Goal: Find specific page/section: Find specific page/section

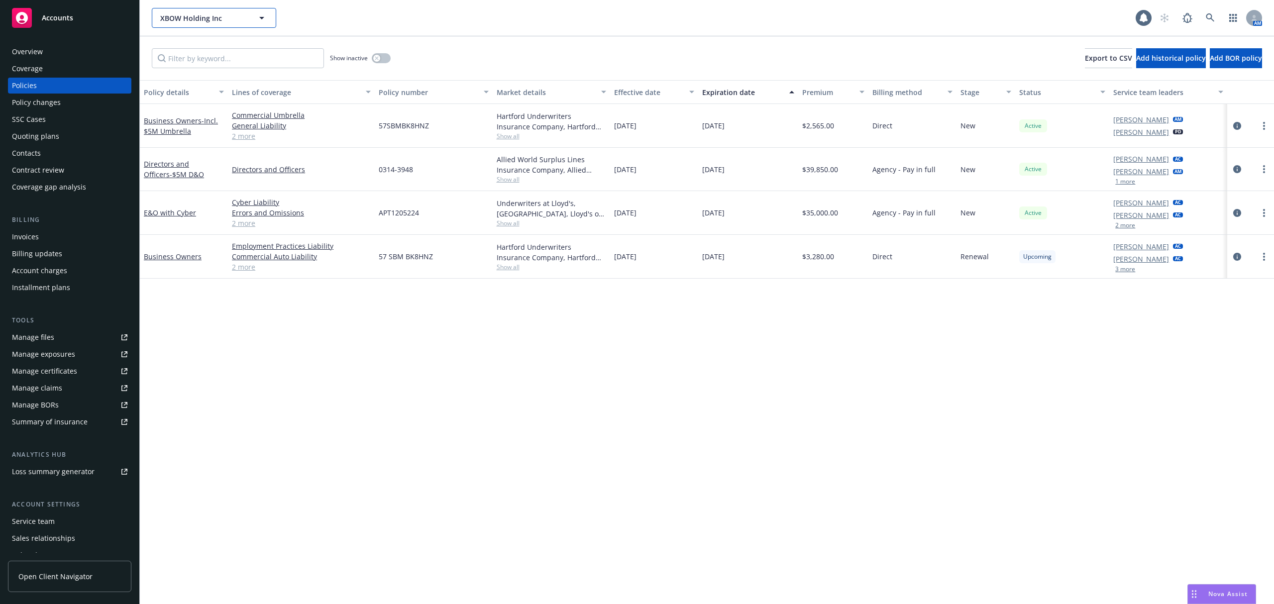
click at [219, 20] on span "XBOW Holding Inc" at bounding box center [203, 18] width 86 height 10
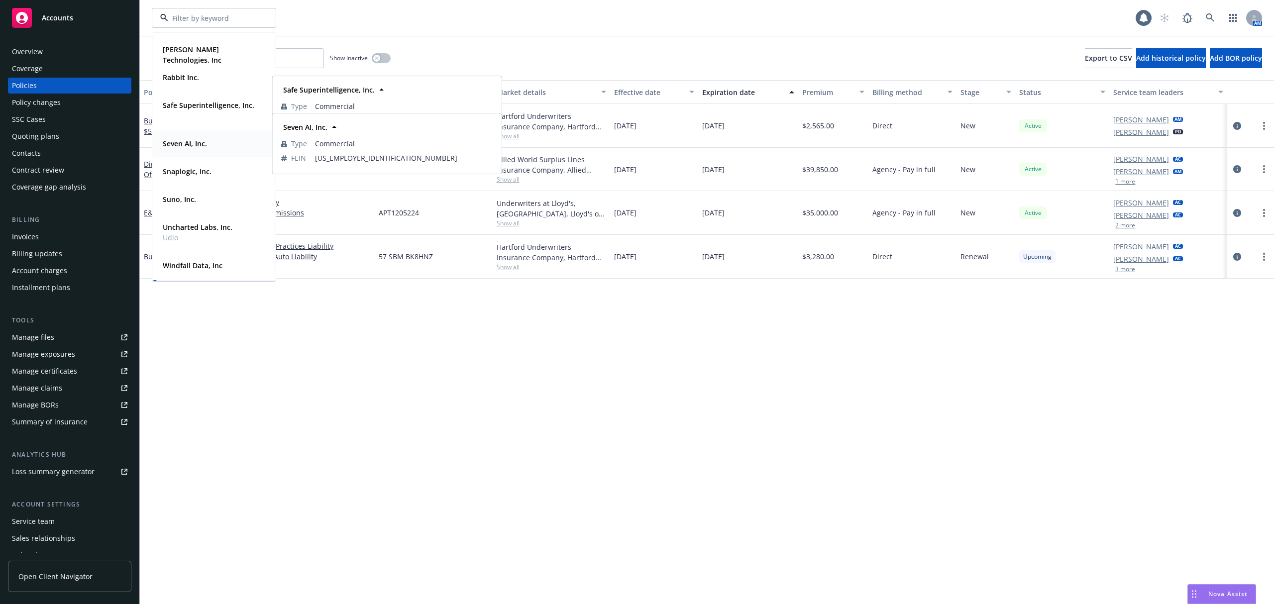
scroll to position [453, 0]
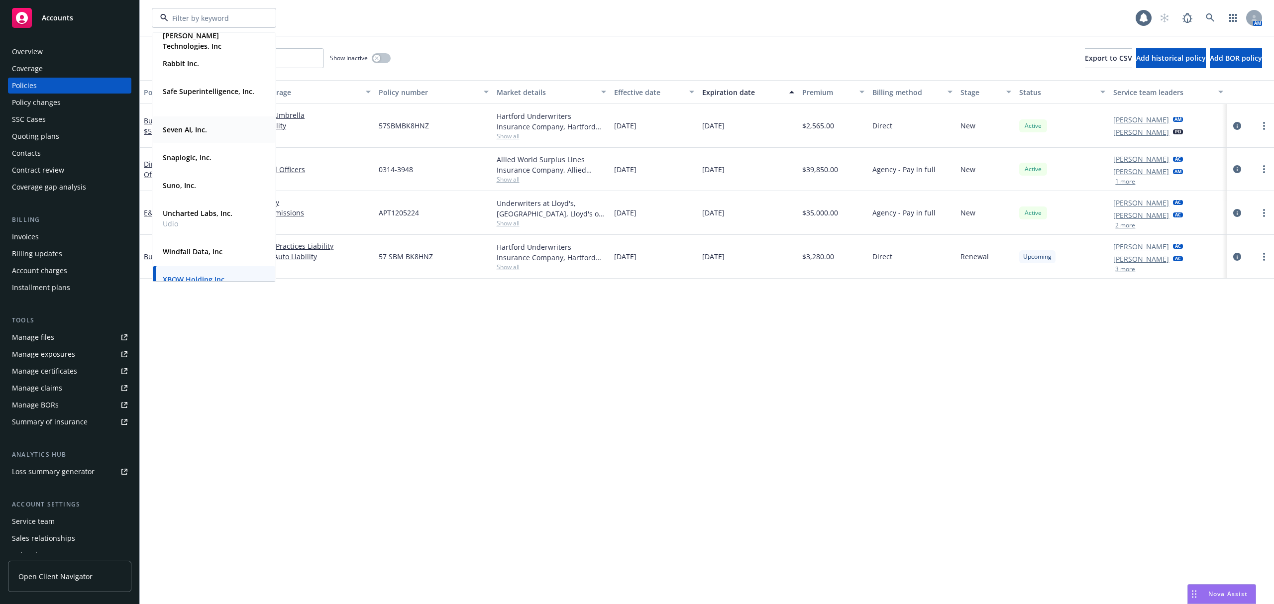
drag, startPoint x: 204, startPoint y: 106, endPoint x: 223, endPoint y: 176, distance: 72.2
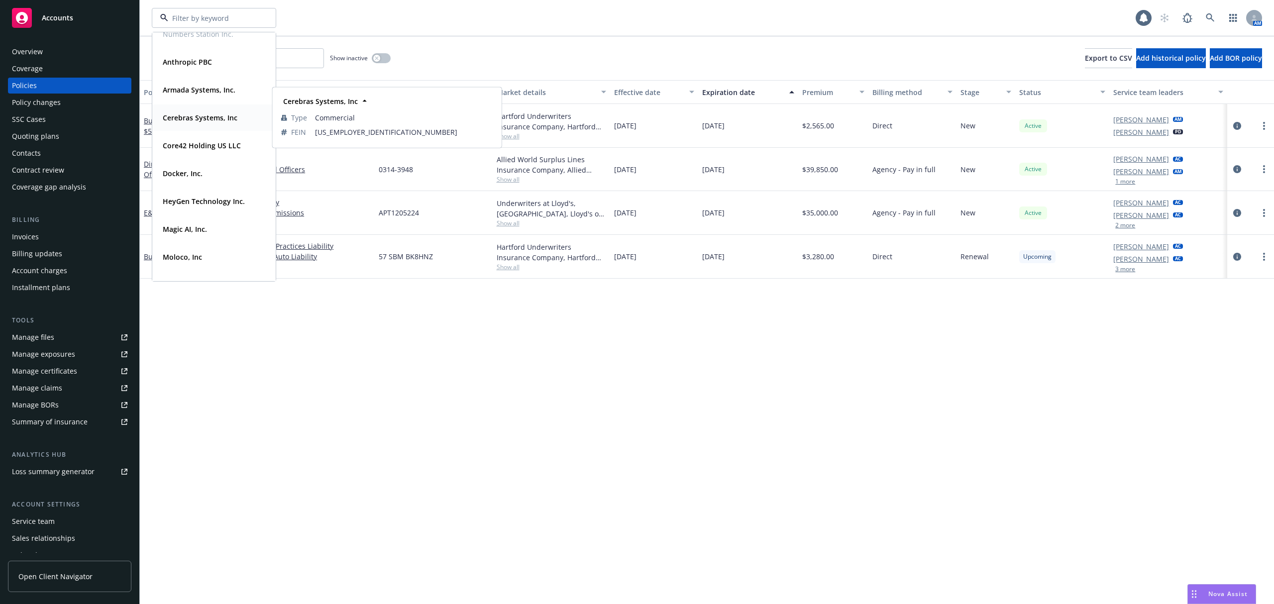
click at [229, 120] on strong "Cerebras Systems, Inc" at bounding box center [200, 117] width 75 height 9
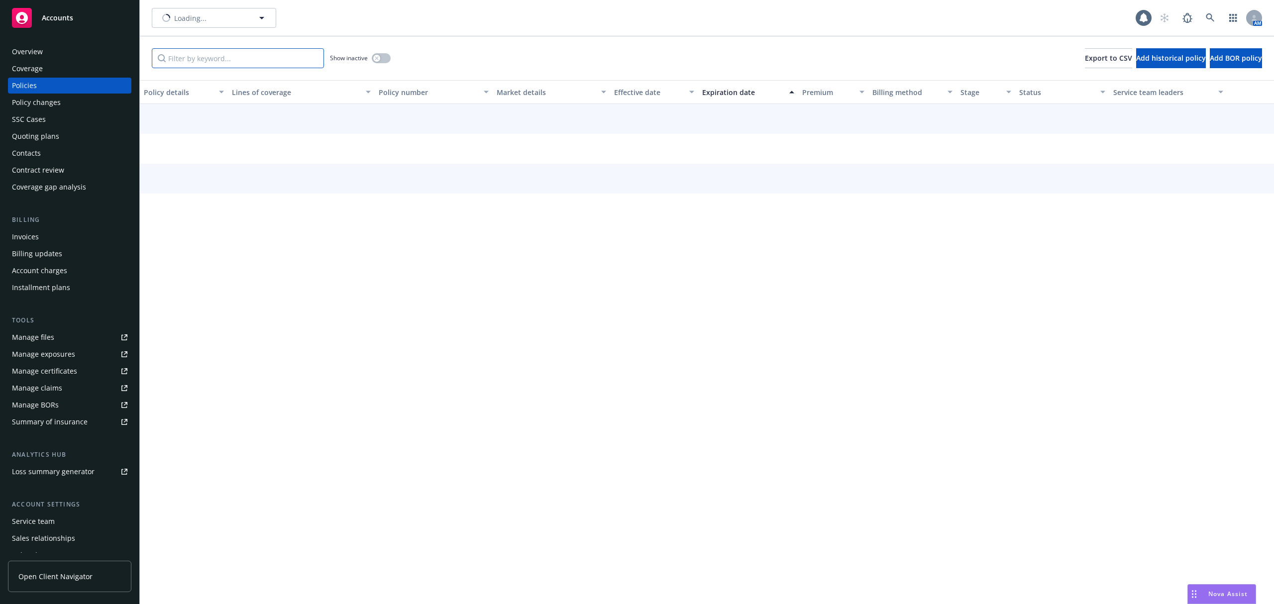
click at [227, 62] on input "Filter by keyword..." at bounding box center [238, 58] width 172 height 20
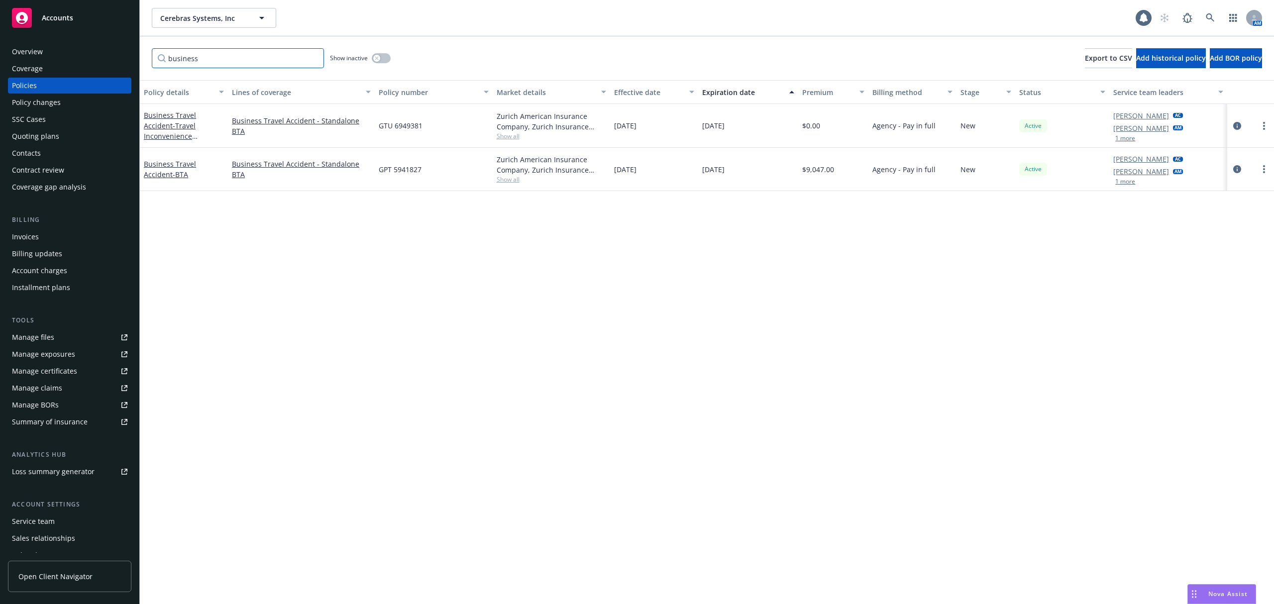
type input "business"
